Goal: Task Accomplishment & Management: Manage account settings

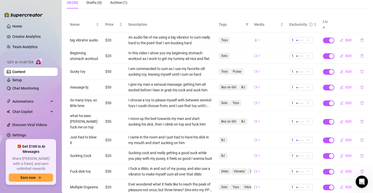
scroll to position [78, 0]
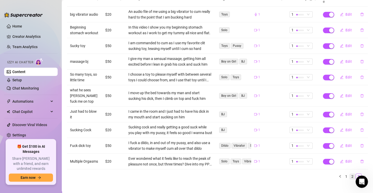
click at [350, 174] on link "2" at bounding box center [353, 177] width 6 height 6
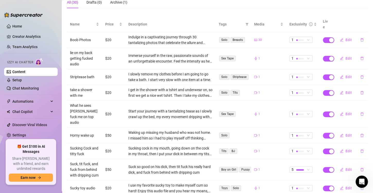
scroll to position [101, 0]
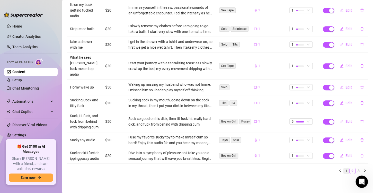
click at [344, 171] on link "1" at bounding box center [347, 171] width 6 height 6
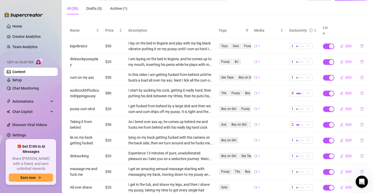
scroll to position [72, 0]
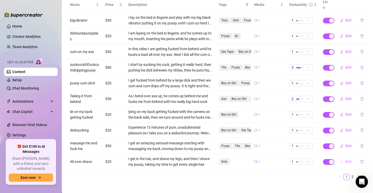
click at [347, 160] on span "Edit" at bounding box center [349, 162] width 6 height 4
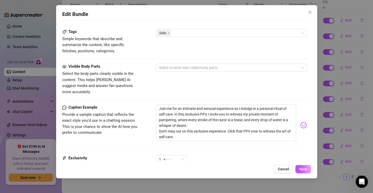
scroll to position [257, 0]
drag, startPoint x: 185, startPoint y: 130, endPoint x: 155, endPoint y: 100, distance: 42.2
click at [155, 104] on div "Caption Example Provide a sample caption that reflects the exact style you'd us…" at bounding box center [184, 124] width 245 height 41
click at [284, 168] on span "Cancel" at bounding box center [283, 169] width 11 height 4
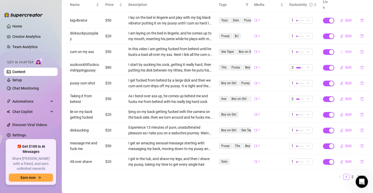
click at [346, 50] on span "Edit" at bounding box center [349, 52] width 6 height 4
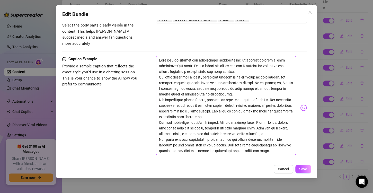
scroll to position [309, 0]
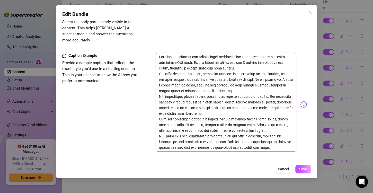
click at [251, 126] on textarea at bounding box center [226, 102] width 140 height 99
click at [283, 170] on span "Cancel" at bounding box center [283, 169] width 11 height 4
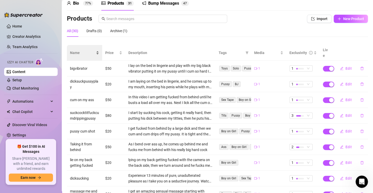
scroll to position [21, 0]
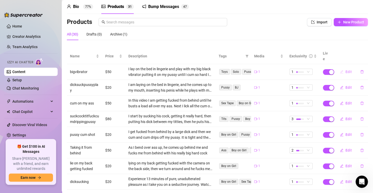
click at [346, 70] on span "Edit" at bounding box center [349, 72] width 6 height 4
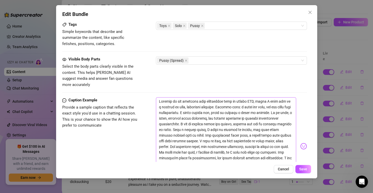
scroll to position [309, 0]
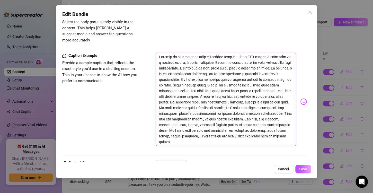
click at [208, 98] on textarea at bounding box center [226, 99] width 140 height 93
click at [284, 169] on span "Cancel" at bounding box center [283, 169] width 11 height 4
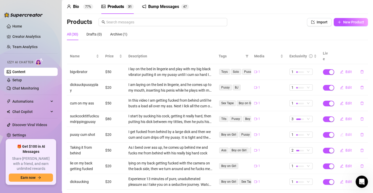
click at [346, 133] on span "Edit" at bounding box center [349, 135] width 6 height 4
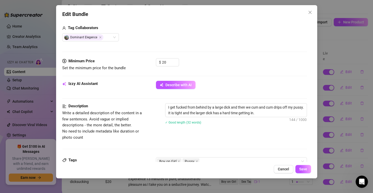
scroll to position [232, 0]
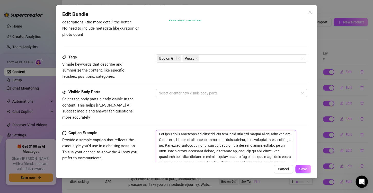
click at [220, 138] on textarea at bounding box center [226, 176] width 140 height 93
click at [284, 169] on span "Cancel" at bounding box center [283, 169] width 11 height 4
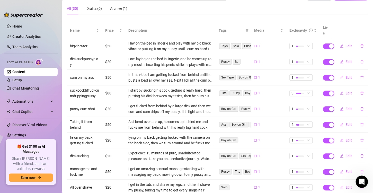
scroll to position [72, 0]
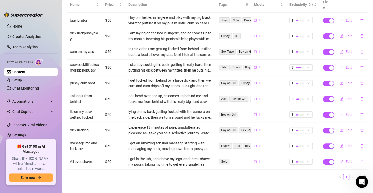
click at [346, 112] on span "Edit" at bounding box center [349, 114] width 6 height 4
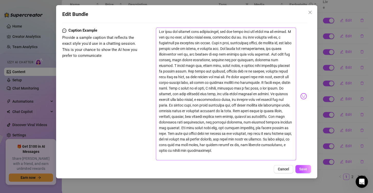
scroll to position [335, 0]
click at [222, 91] on textarea at bounding box center [226, 93] width 140 height 133
click at [281, 170] on span "Cancel" at bounding box center [283, 169] width 11 height 4
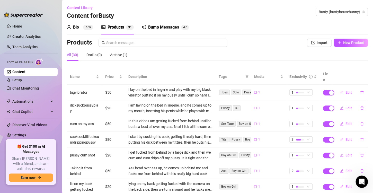
scroll to position [72, 0]
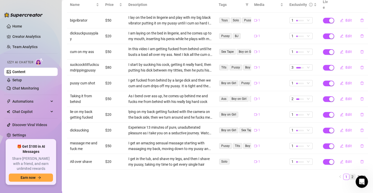
click at [350, 174] on link "2" at bounding box center [353, 177] width 6 height 6
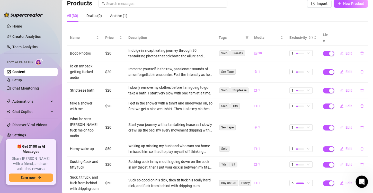
scroll to position [101, 0]
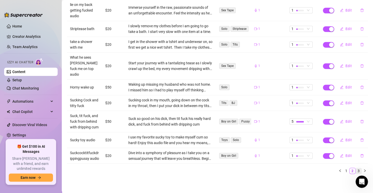
click at [356, 169] on link "3" at bounding box center [359, 171] width 6 height 6
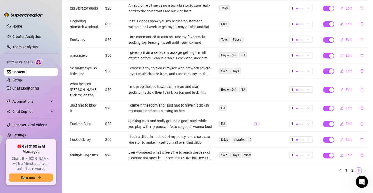
scroll to position [78, 0]
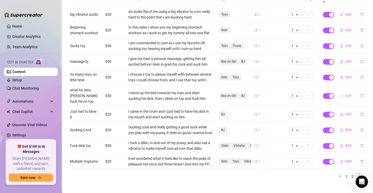
click at [346, 94] on span "Edit" at bounding box center [349, 96] width 6 height 4
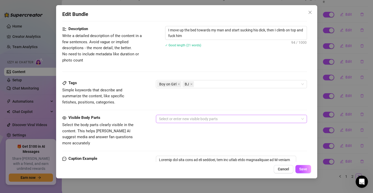
scroll to position [283, 0]
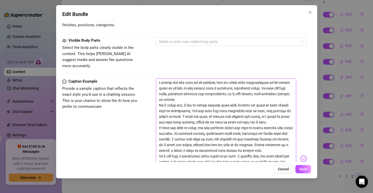
click at [231, 116] on textarea at bounding box center [226, 155] width 140 height 155
click at [288, 169] on span "Cancel" at bounding box center [283, 169] width 11 height 4
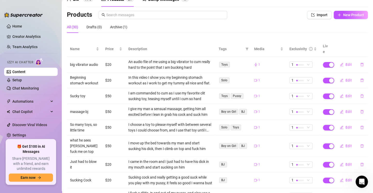
scroll to position [78, 0]
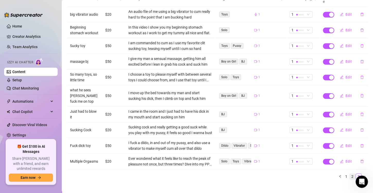
click at [350, 174] on link "2" at bounding box center [353, 177] width 6 height 6
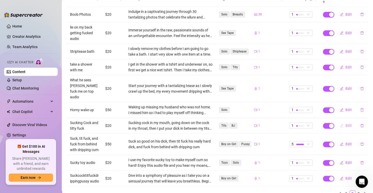
click at [346, 124] on span "Edit" at bounding box center [349, 126] width 6 height 4
type textarea "Get ready for a double dose of pleasure as I take you on a wild ride with my mo…"
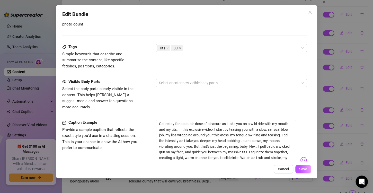
scroll to position [309, 0]
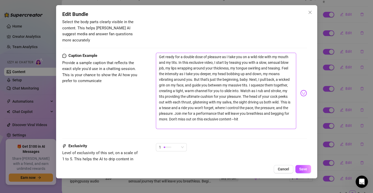
click at [216, 99] on textarea "Get ready for a double dose of pleasure as I take you on a wild ride with my mo…" at bounding box center [226, 91] width 140 height 76
click at [285, 166] on button "Cancel" at bounding box center [284, 169] width 20 height 8
